Goal: Task Accomplishment & Management: Use online tool/utility

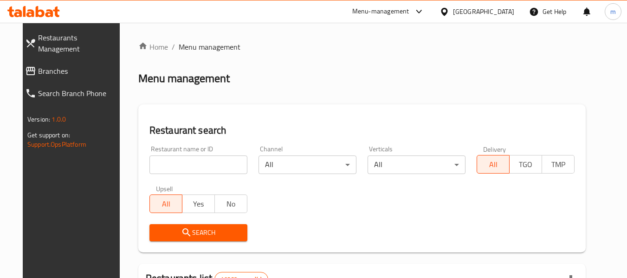
click at [159, 166] on input "search" at bounding box center [198, 165] width 98 height 19
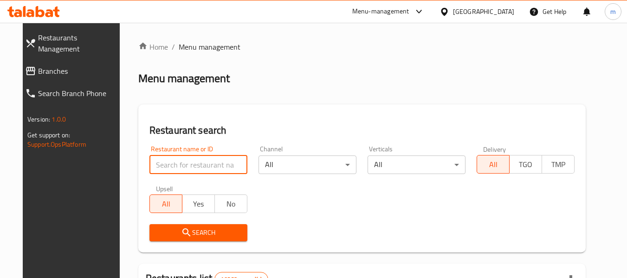
click at [51, 65] on span "Branches" at bounding box center [79, 70] width 82 height 11
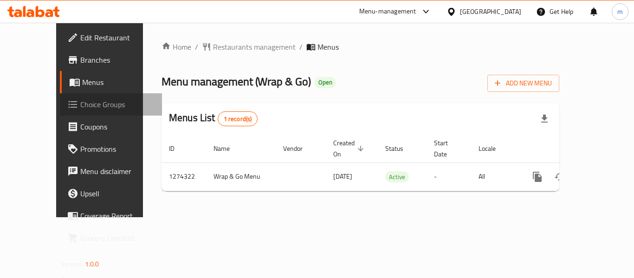
click at [80, 107] on span "Choice Groups" at bounding box center [117, 104] width 74 height 11
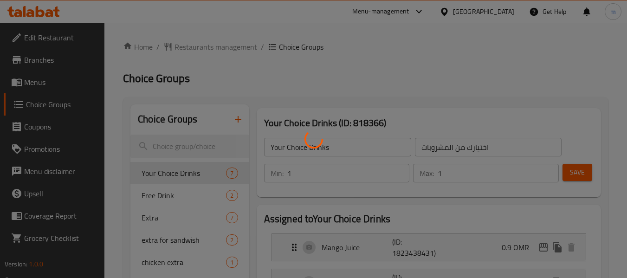
scroll to position [46, 0]
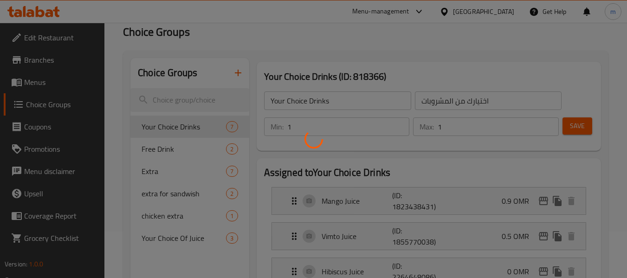
click at [183, 147] on div at bounding box center [313, 139] width 627 height 278
click at [175, 150] on div at bounding box center [313, 139] width 627 height 278
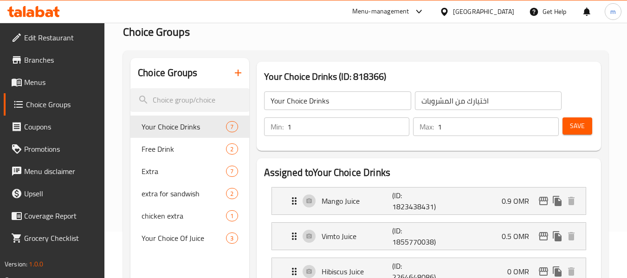
click at [175, 150] on span "Free Drink" at bounding box center [184, 148] width 84 height 11
type input "Free Drink"
type input "مشروب مجاني"
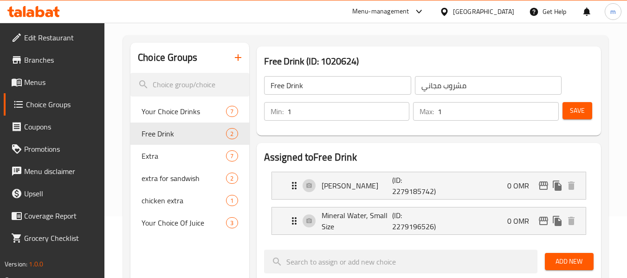
scroll to position [40, 0]
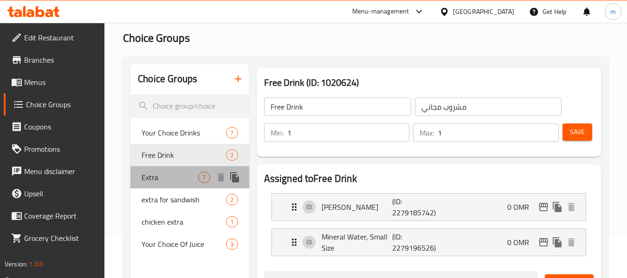
click at [154, 178] on span "Extra" at bounding box center [170, 177] width 57 height 11
type input "Extra"
type input "الاضافات"
type input "0"
type input "7"
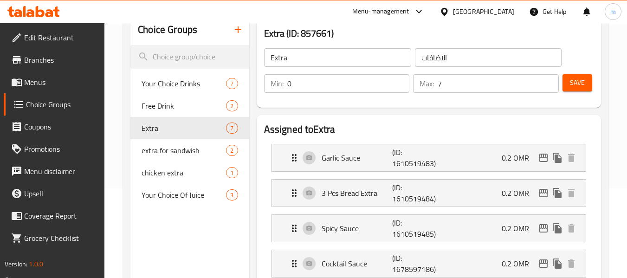
scroll to position [87, 0]
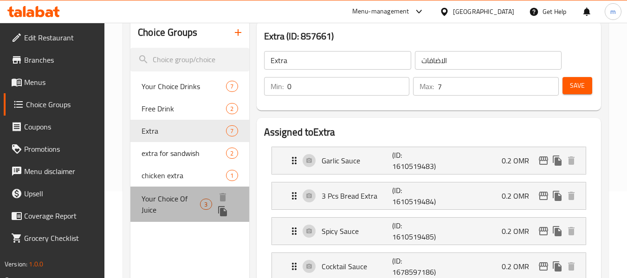
click at [174, 204] on span "Your Choice Of Juice" at bounding box center [171, 204] width 58 height 22
type input "Your Choice Of Juice"
type input "اختيارك من عصير"
type input "3"
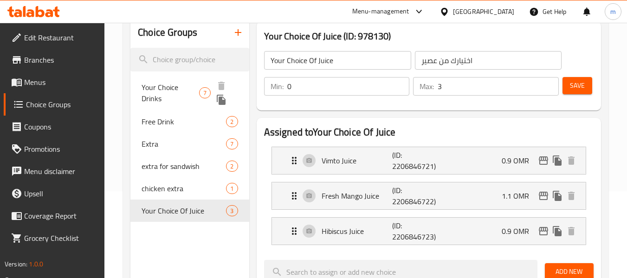
click at [180, 89] on span "Your Choice Drinks" at bounding box center [170, 93] width 57 height 22
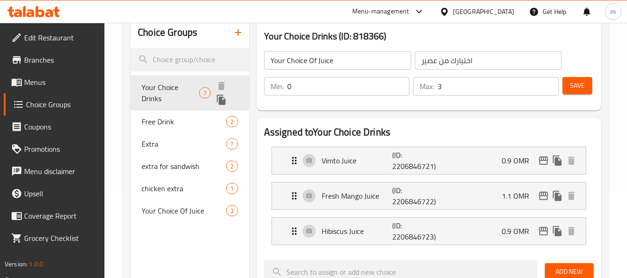
type input "Your Choice Drinks"
type input "اختيارك من المشروبات"
type input "1"
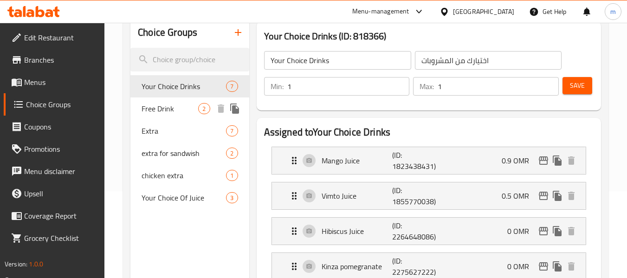
click at [161, 109] on span "Free Drink" at bounding box center [170, 108] width 57 height 11
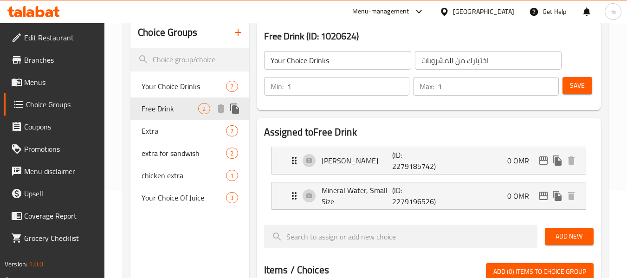
type input "Free Drink"
type input "مشروب مجاني"
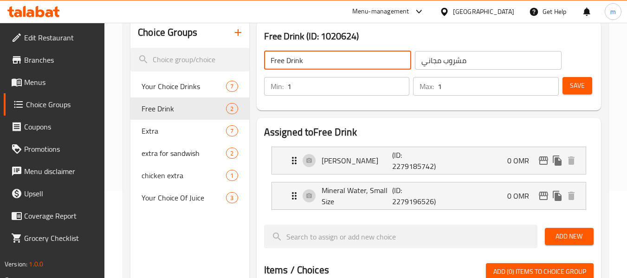
drag, startPoint x: 285, startPoint y: 61, endPoint x: 267, endPoint y: 67, distance: 18.8
click at [267, 67] on input "Free Drink" at bounding box center [337, 60] width 147 height 19
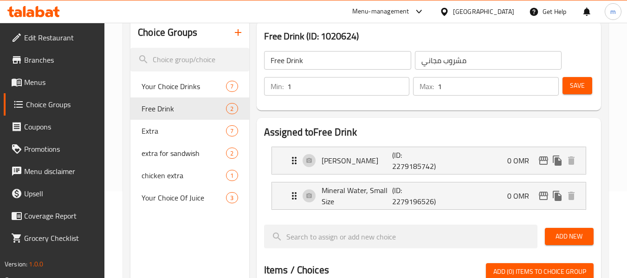
click at [35, 13] on icon at bounding box center [33, 11] width 52 height 11
